Goal: Information Seeking & Learning: Check status

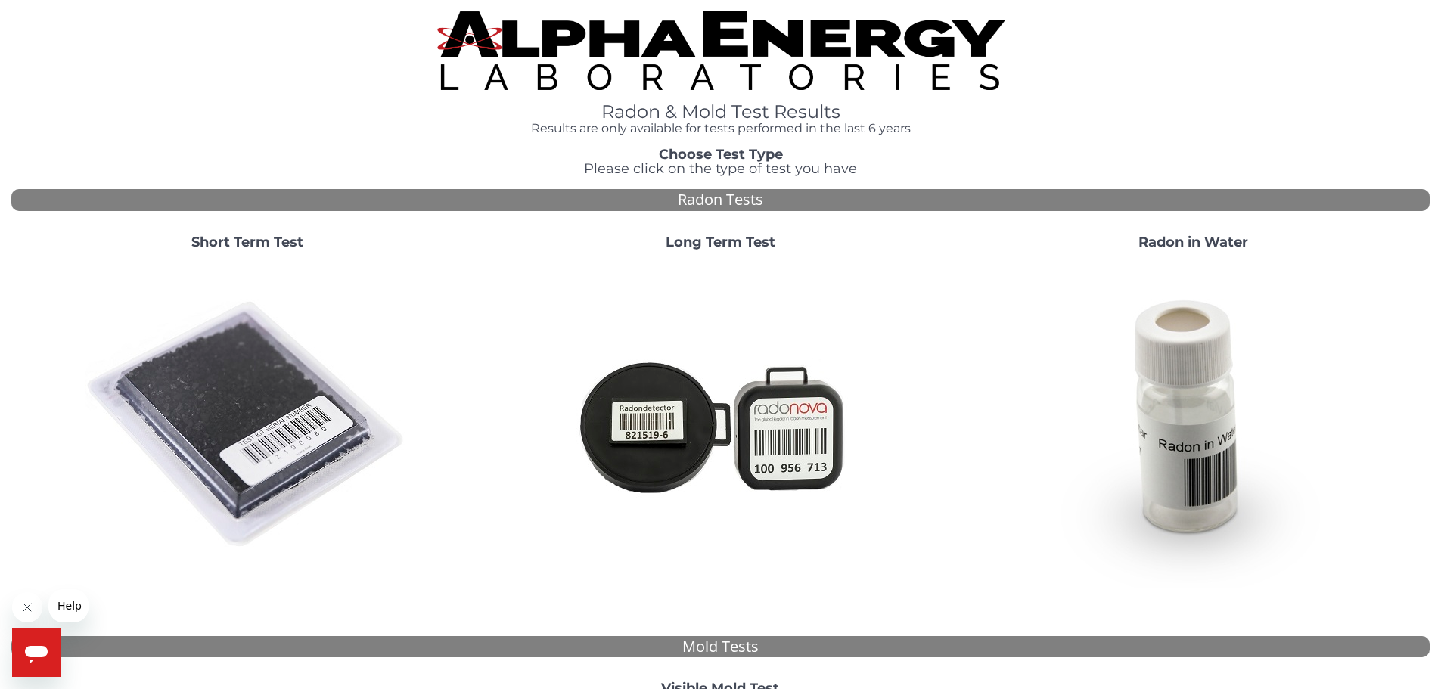
click at [233, 400] on img at bounding box center [247, 425] width 325 height 325
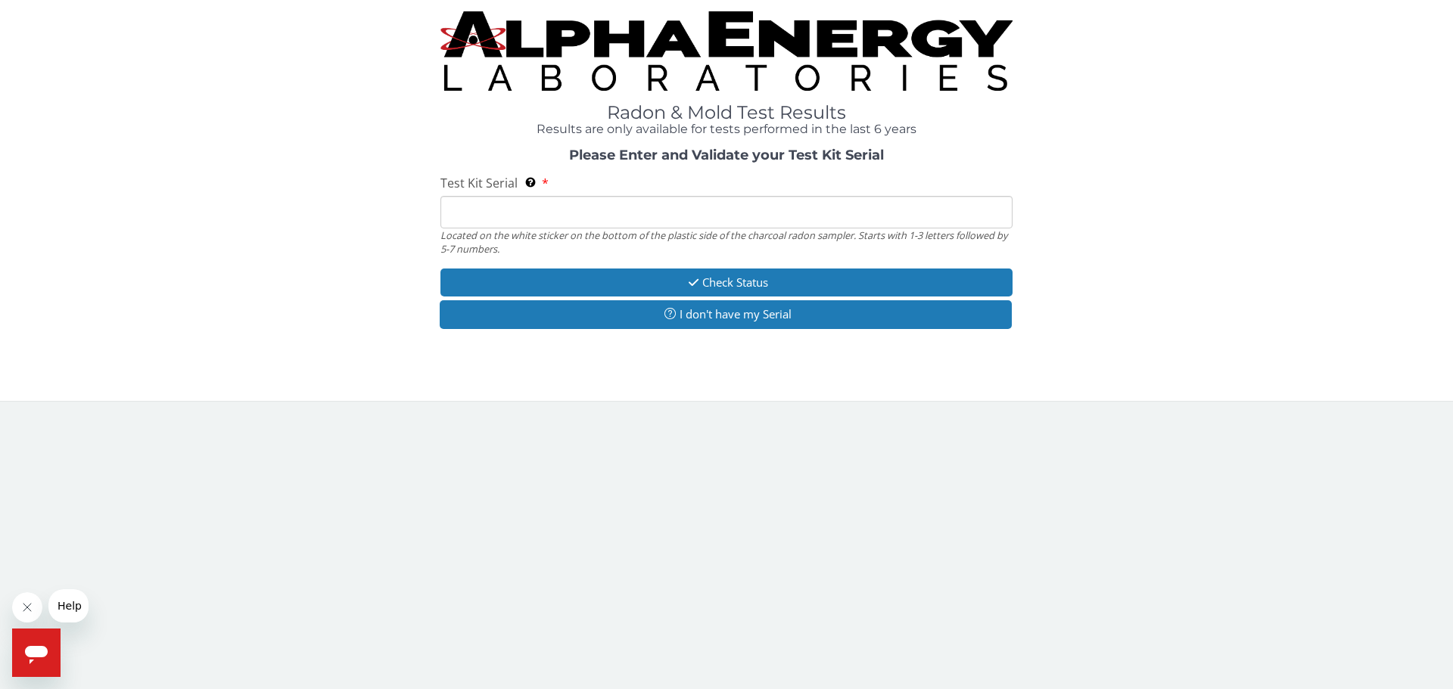
click at [530, 216] on input "Test Kit Serial Located on the white sticker on the bottom of the plastic side …" at bounding box center [726, 212] width 572 height 33
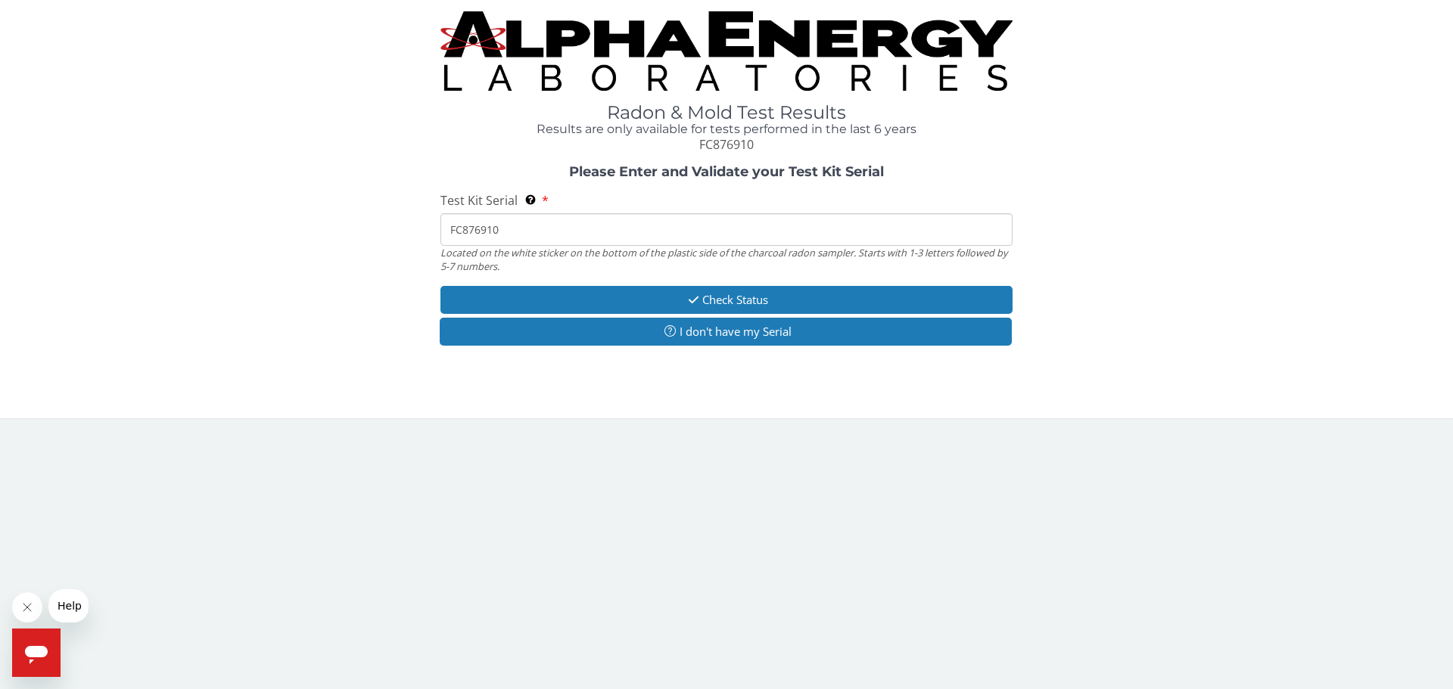
type input "FC876910"
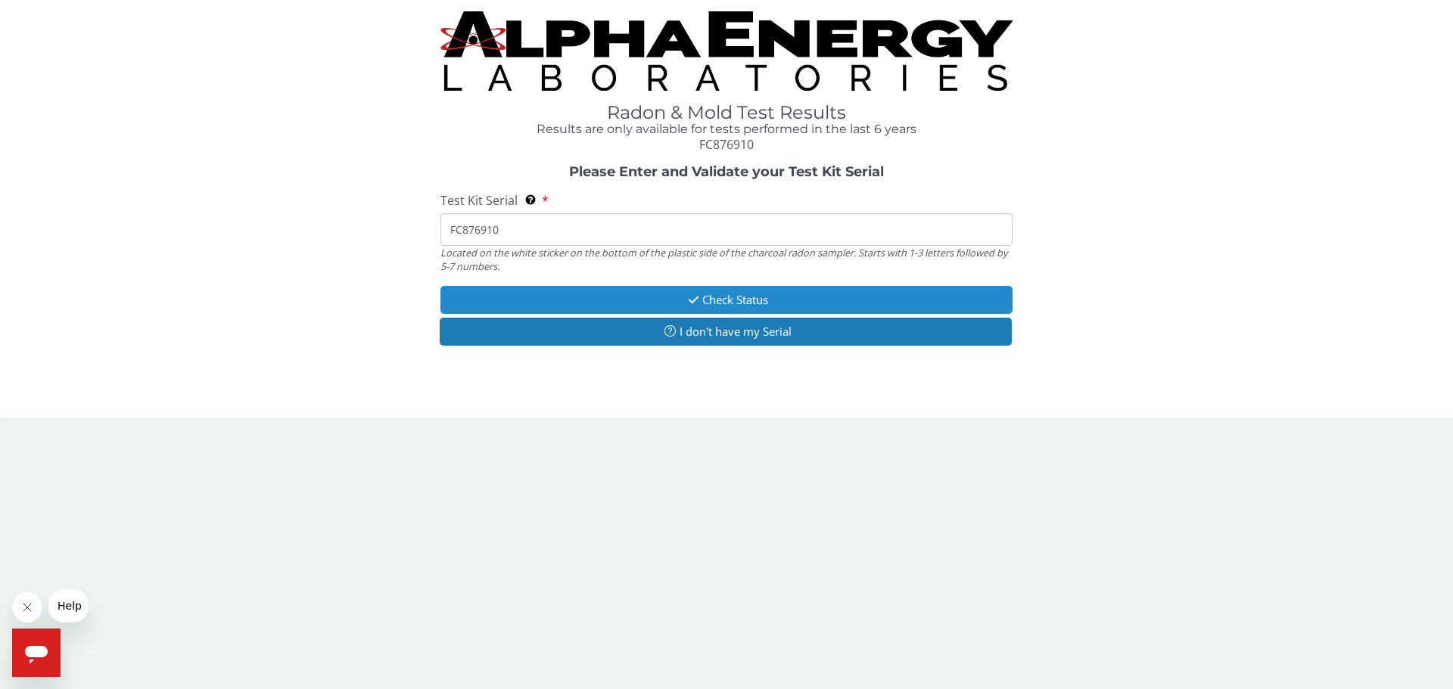
click at [701, 291] on button "Check Status" at bounding box center [726, 300] width 572 height 28
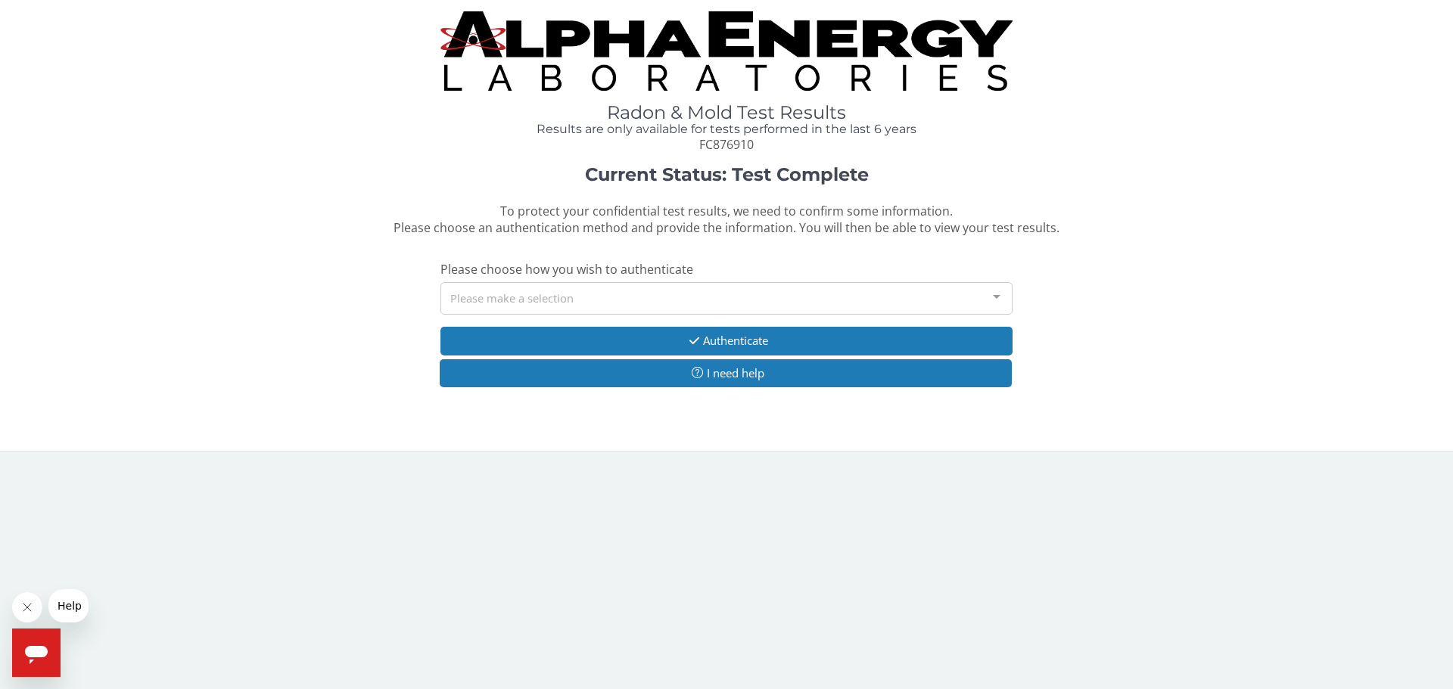
click at [974, 300] on div "Please make a selection" at bounding box center [726, 298] width 572 height 33
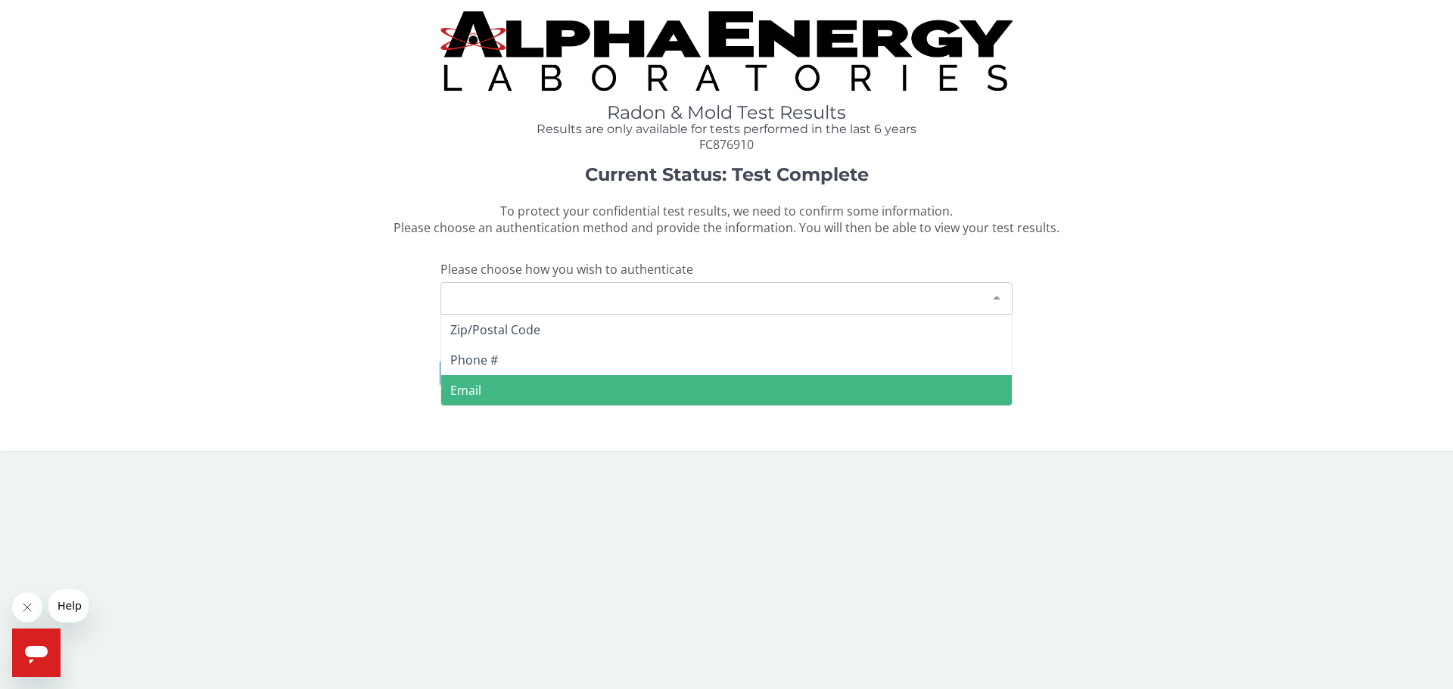
click at [484, 392] on span "Email" at bounding box center [726, 390] width 570 height 30
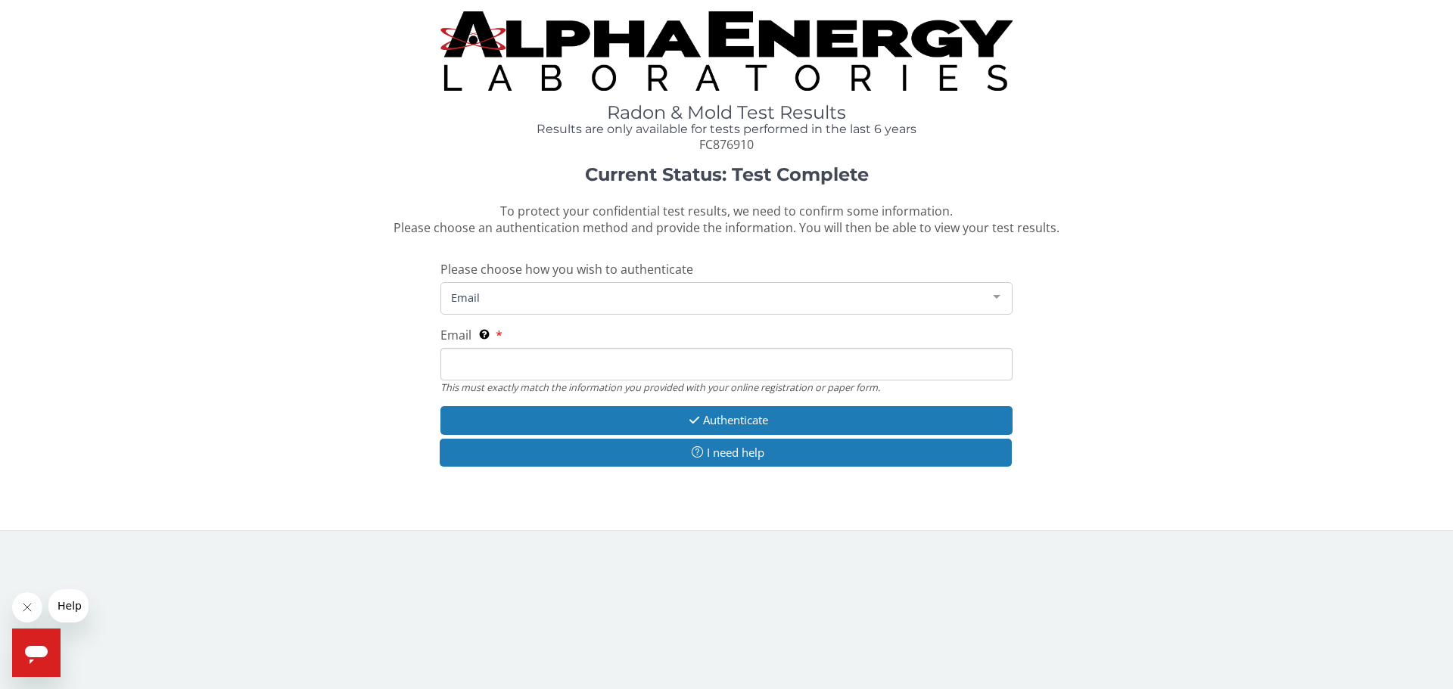
click at [514, 367] on input "Email This must exactly match the information you provided with your online reg…" at bounding box center [726, 364] width 572 height 33
type input "[EMAIL_ADDRESS][DOMAIN_NAME]"
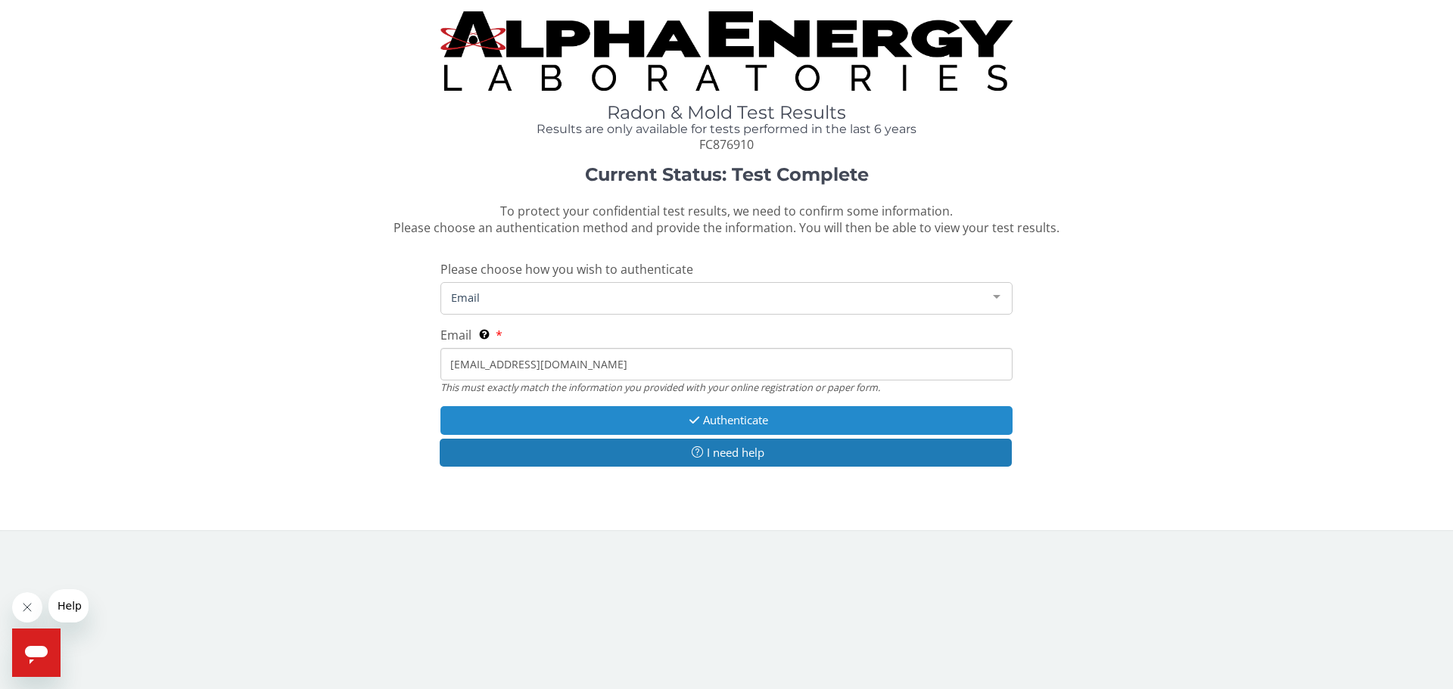
click at [741, 424] on button "Authenticate" at bounding box center [726, 420] width 572 height 28
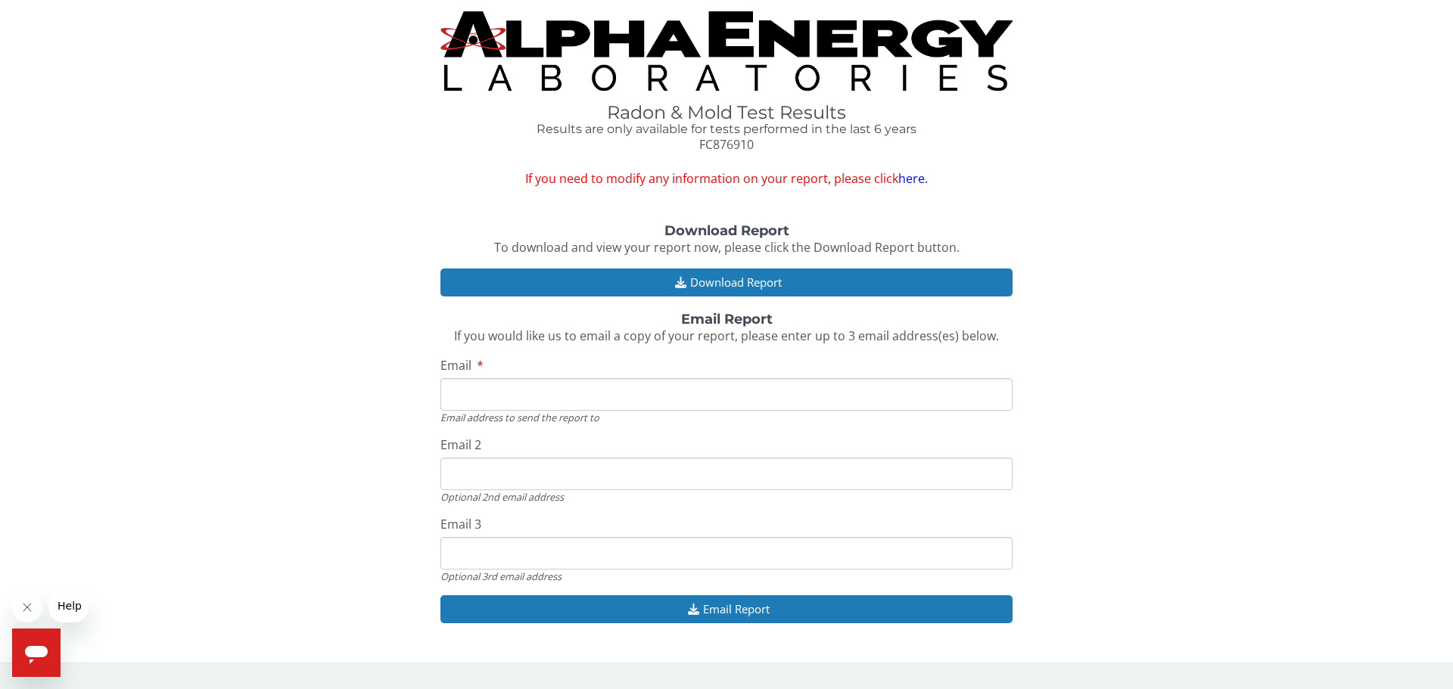
click at [608, 394] on input "Email" at bounding box center [726, 394] width 572 height 33
type input "[EMAIL_ADDRESS][DOMAIN_NAME]"
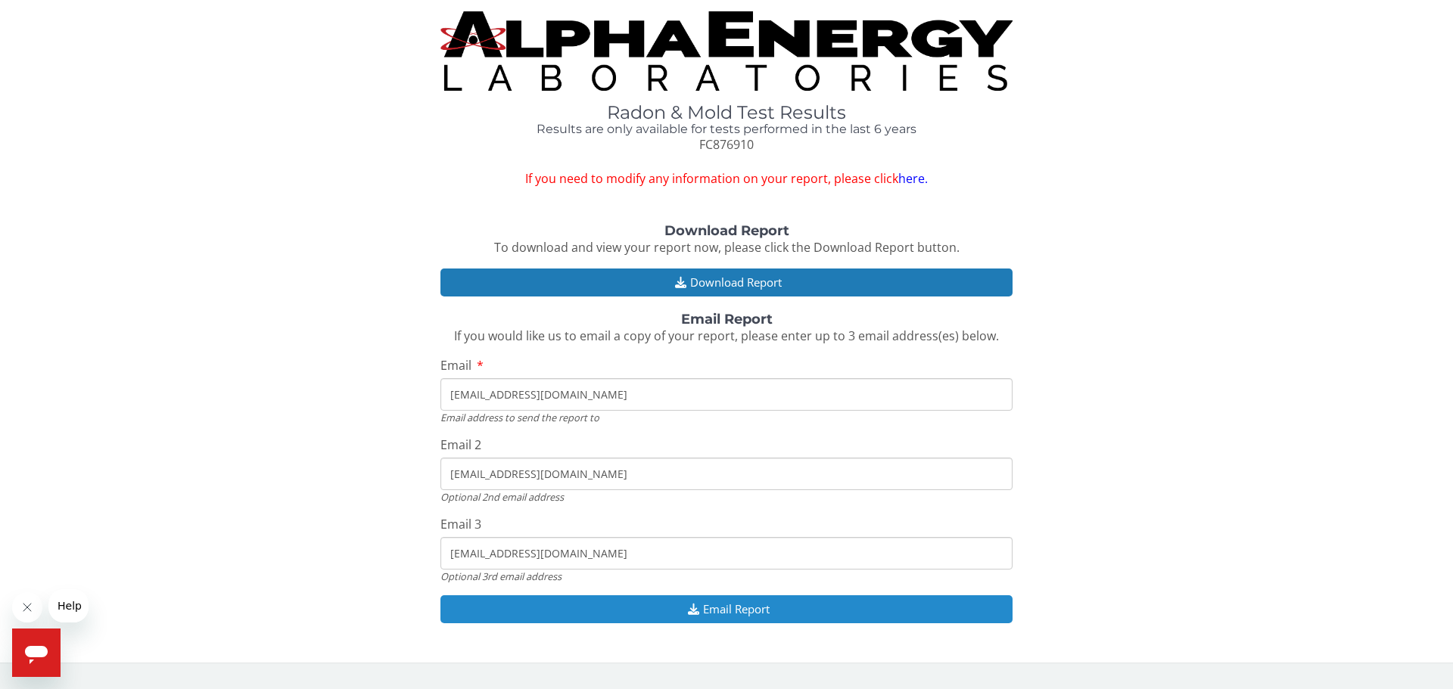
click at [710, 609] on button "Email Report" at bounding box center [726, 609] width 572 height 28
